Goal: Task Accomplishment & Management: Use online tool/utility

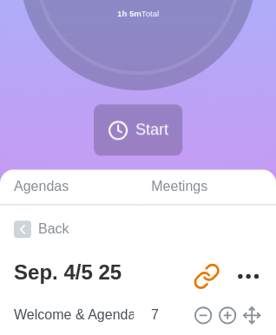
scroll to position [202, 0]
click at [248, 275] on circle "More" at bounding box center [249, 276] width 3 height 3
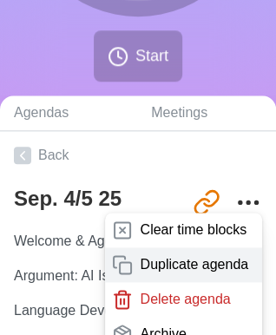
click at [209, 273] on div "Duplicate agenda" at bounding box center [183, 265] width 157 height 35
type textarea "Sep. 4/5 25 copy"
type input "[URL][DOMAIN_NAME]"
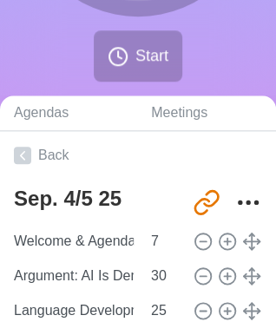
type textarea "Sep. 4/5 25"
type input "[URL][DOMAIN_NAME]"
type textarea "Sep. 4/5 25 copy"
type input "[URL][DOMAIN_NAME]"
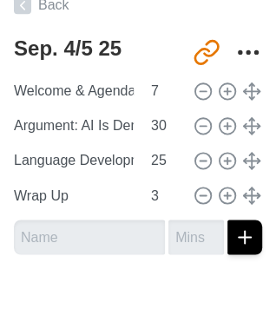
scroll to position [343, 0]
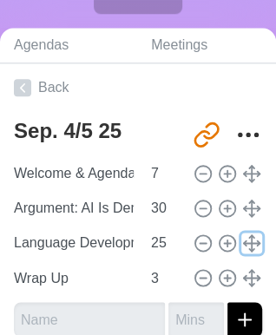
click at [249, 249] on polyline at bounding box center [251, 250] width 5 height 3
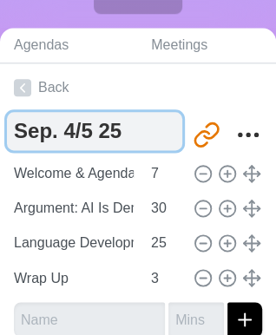
click at [132, 132] on textarea "Sep. 4/5 25 copy" at bounding box center [95, 131] width 176 height 38
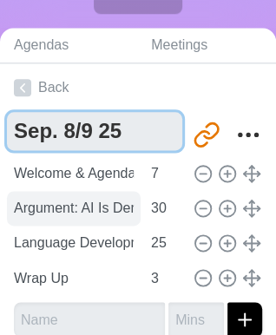
type textarea "Sep. 8/9 25"
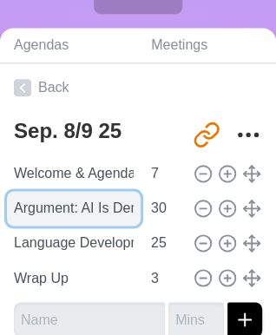
click at [100, 207] on input "Argument: AI Is Demolishing My Education" at bounding box center [74, 208] width 134 height 35
click at [56, 214] on input "Argument: AI Is Demolishing My Education" at bounding box center [74, 208] width 134 height 35
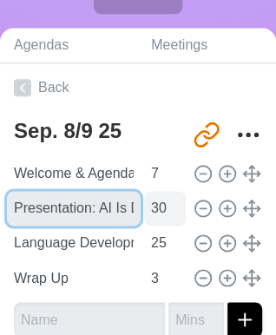
type input "Presentation: AI Is Demolishing My Education"
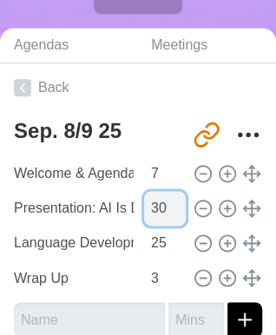
click at [150, 211] on input "30" at bounding box center [165, 208] width 42 height 35
type input "35"
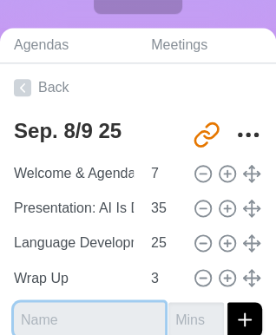
click at [65, 323] on input "text" at bounding box center [89, 319] width 151 height 35
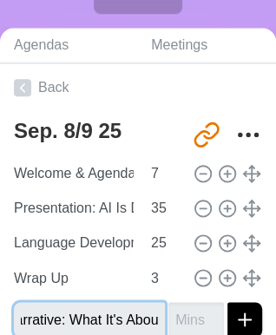
scroll to position [0, 30]
type input "Narrative: What It's About"
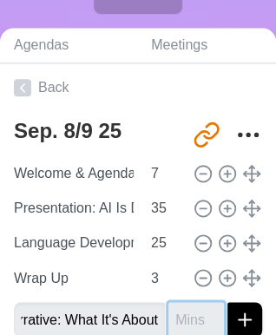
scroll to position [0, 0]
click at [180, 315] on input "number" at bounding box center [197, 319] width 56 height 35
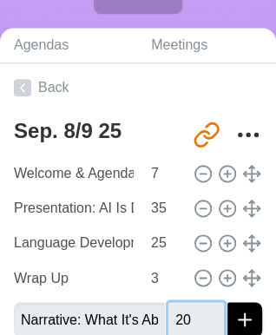
type input "20"
click at [239, 320] on line "submit" at bounding box center [245, 320] width 12 height 0
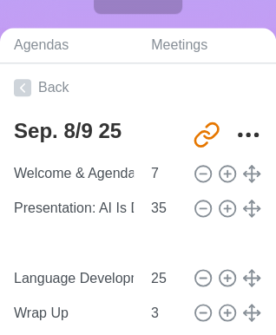
type input "Narrative: What It's About"
type input "20"
type input "Language Development: Vocab or Grammar"
type input "25"
type input "Wrap Up"
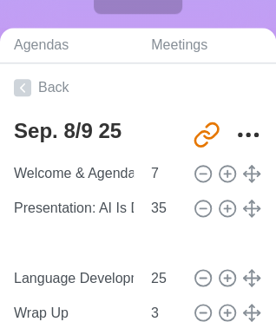
type input "3"
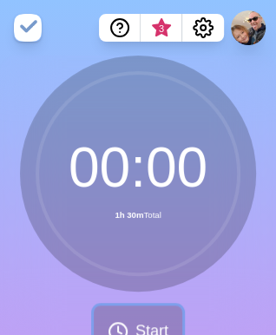
click at [136, 323] on span "Start" at bounding box center [152, 331] width 33 height 23
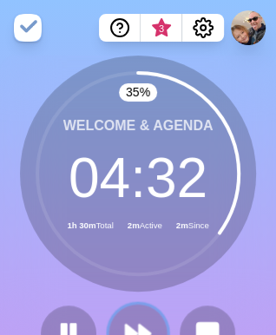
click at [143, 326] on polygon at bounding box center [144, 333] width 11 height 17
